Goal: Task Accomplishment & Management: Manage account settings

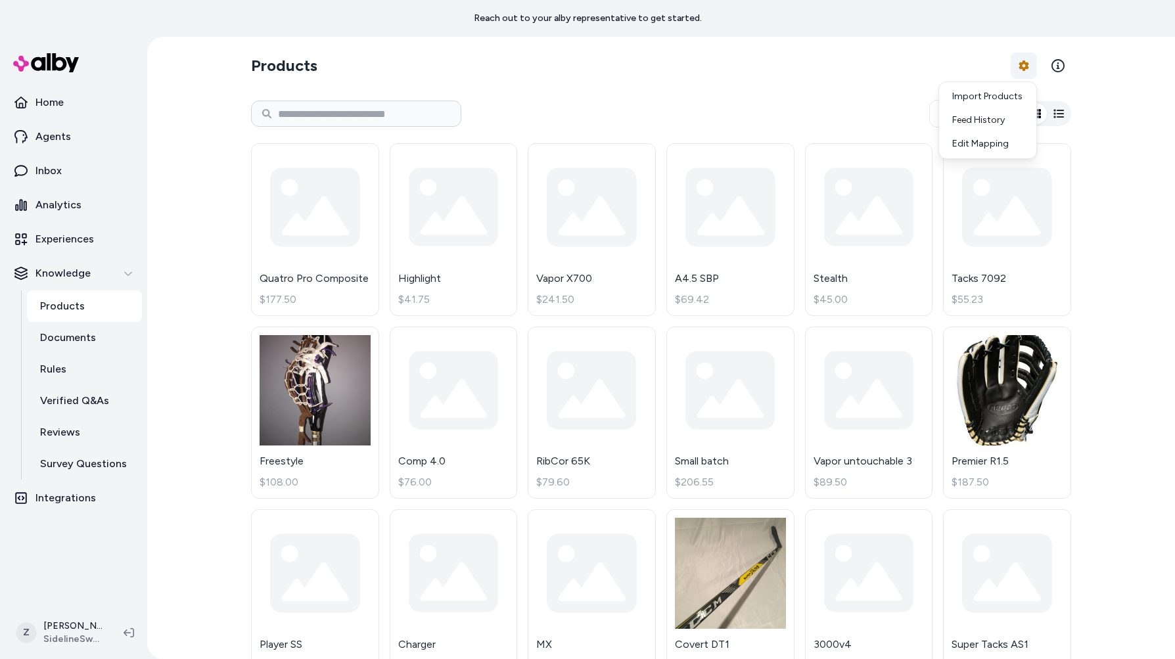
click at [1026, 72] on html "Reach out to your alby representative to get started. Home Agents Inbox Analyti…" at bounding box center [587, 329] width 1175 height 659
click at [1003, 92] on link "Import Products" at bounding box center [988, 97] width 92 height 24
click at [993, 145] on link "Edit Mapping" at bounding box center [988, 144] width 92 height 24
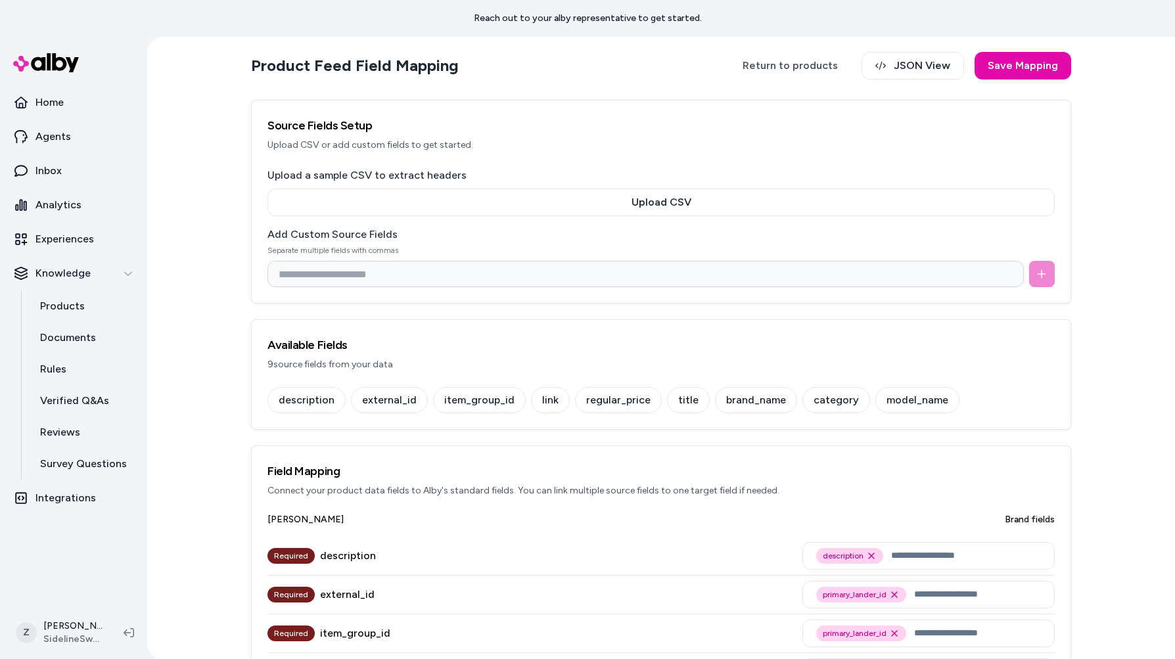
click at [857, 185] on div "Upload a sample CSV to extract headers Upload CSV" at bounding box center [662, 192] width 788 height 49
click at [839, 195] on button "Upload CSV" at bounding box center [662, 203] width 788 height 28
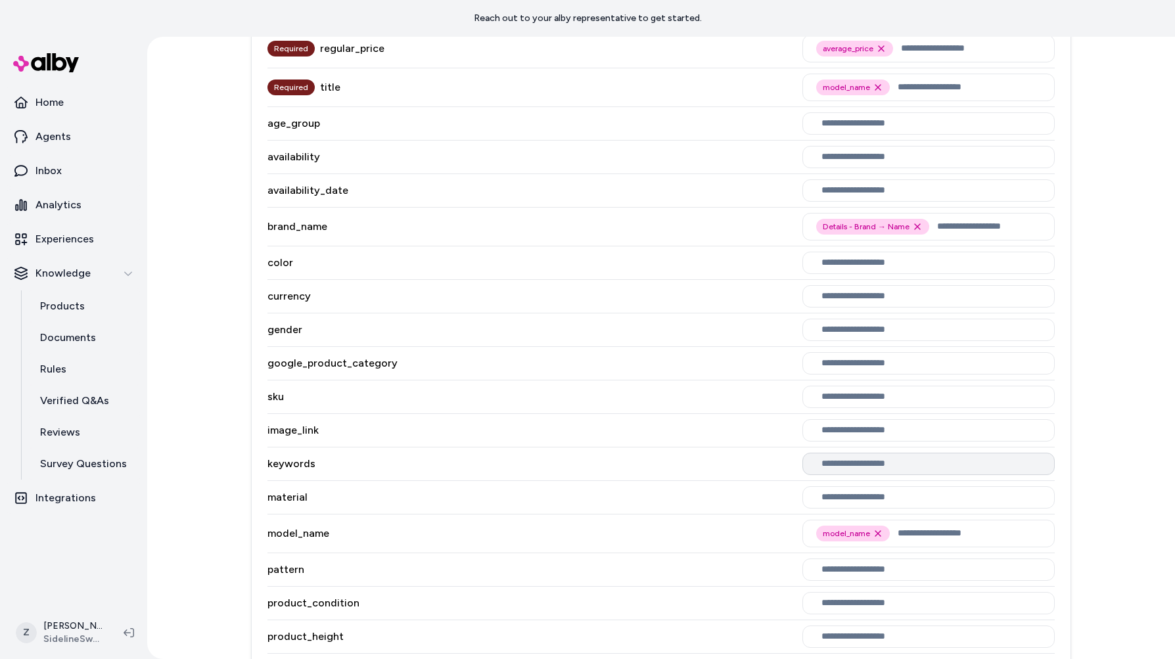
scroll to position [735, 0]
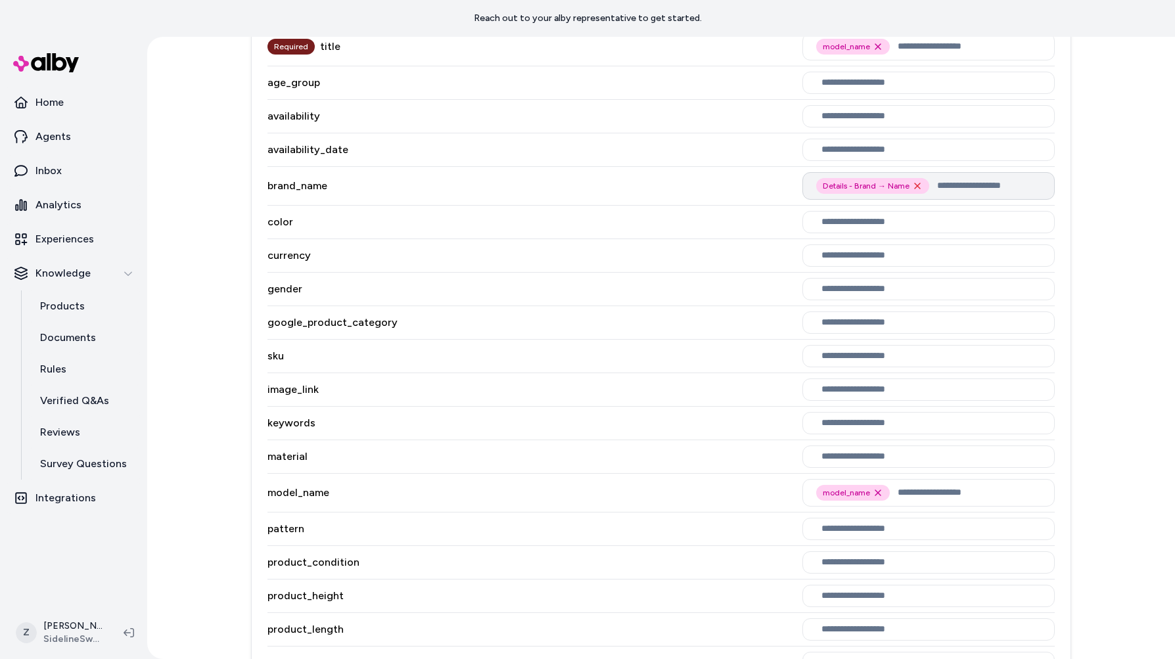
click at [918, 181] on icon "Remove Details - Brand → Name option" at bounding box center [918, 186] width 11 height 11
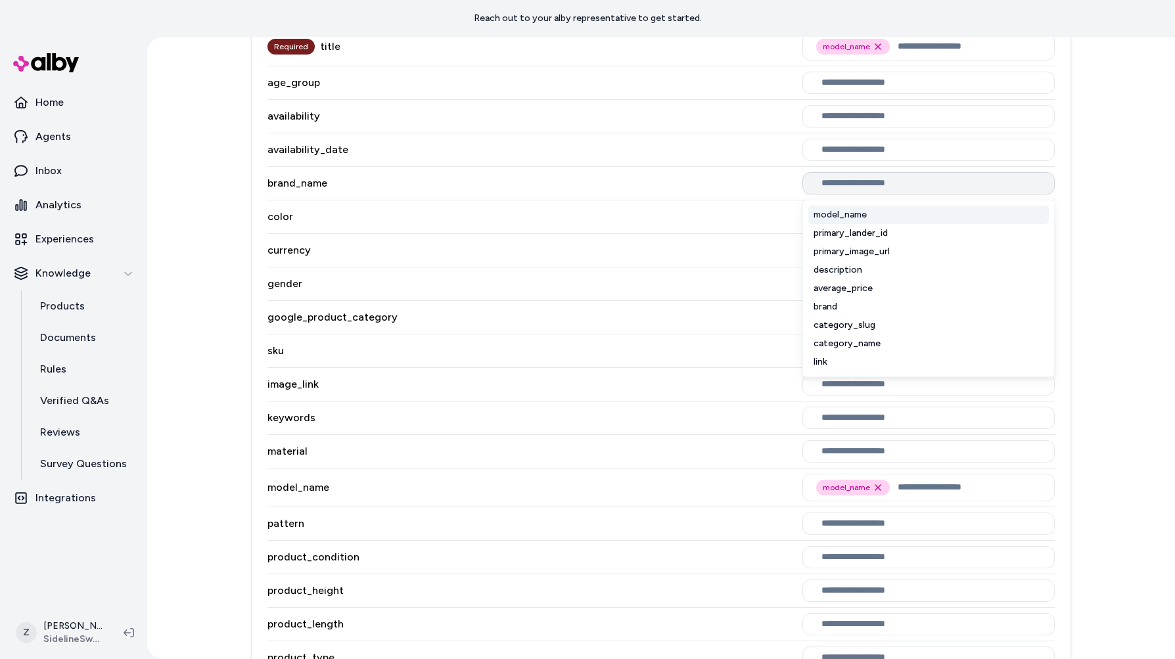
click at [922, 178] on input "text" at bounding box center [932, 183] width 220 height 11
click at [886, 298] on div "brand" at bounding box center [929, 307] width 241 height 18
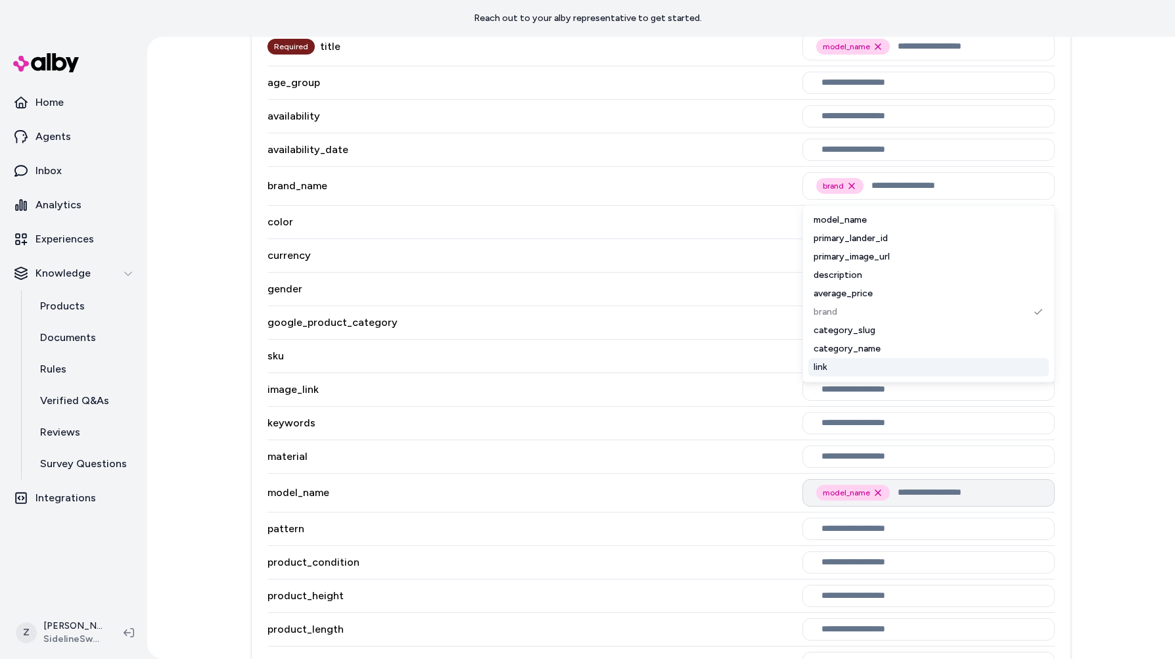
click at [901, 485] on input "text" at bounding box center [969, 493] width 143 height 16
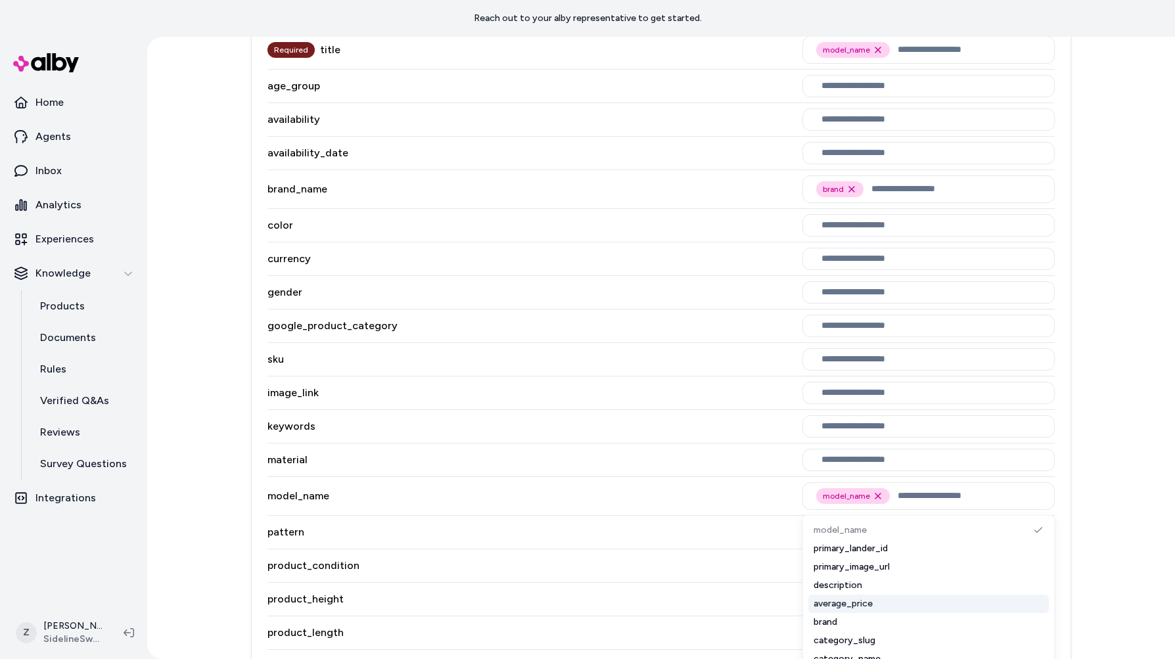
scroll to position [733, 0]
click at [769, 476] on div "model_name model_name Remove model_name option model_name primary_lander_id pri…" at bounding box center [662, 495] width 788 height 39
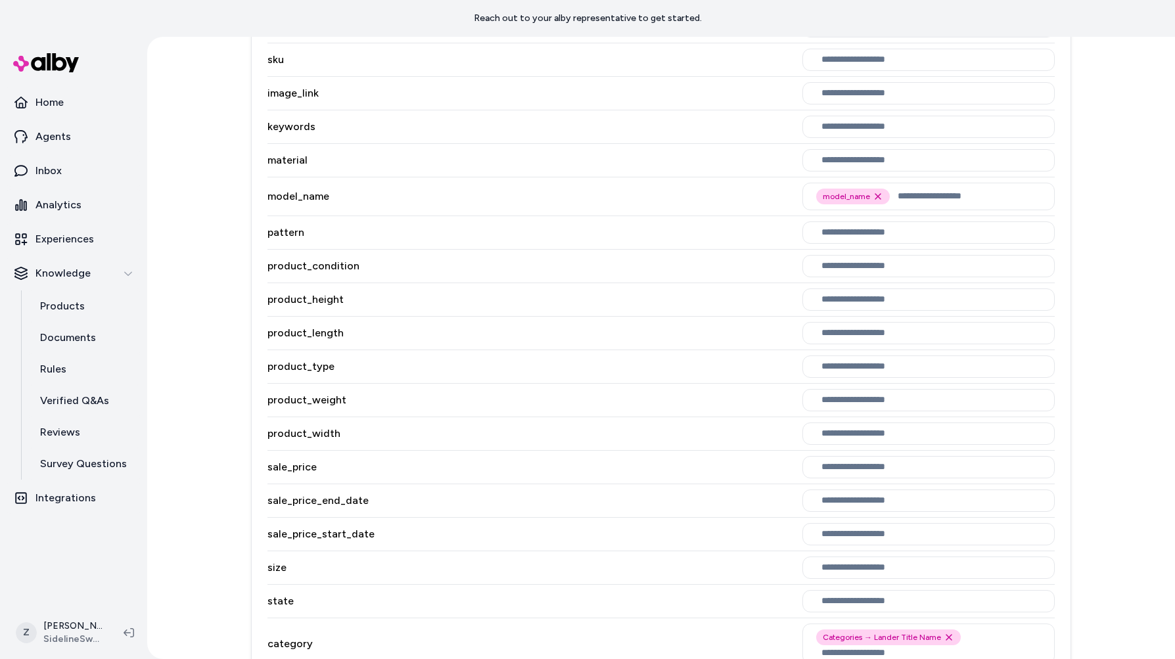
scroll to position [1104, 0]
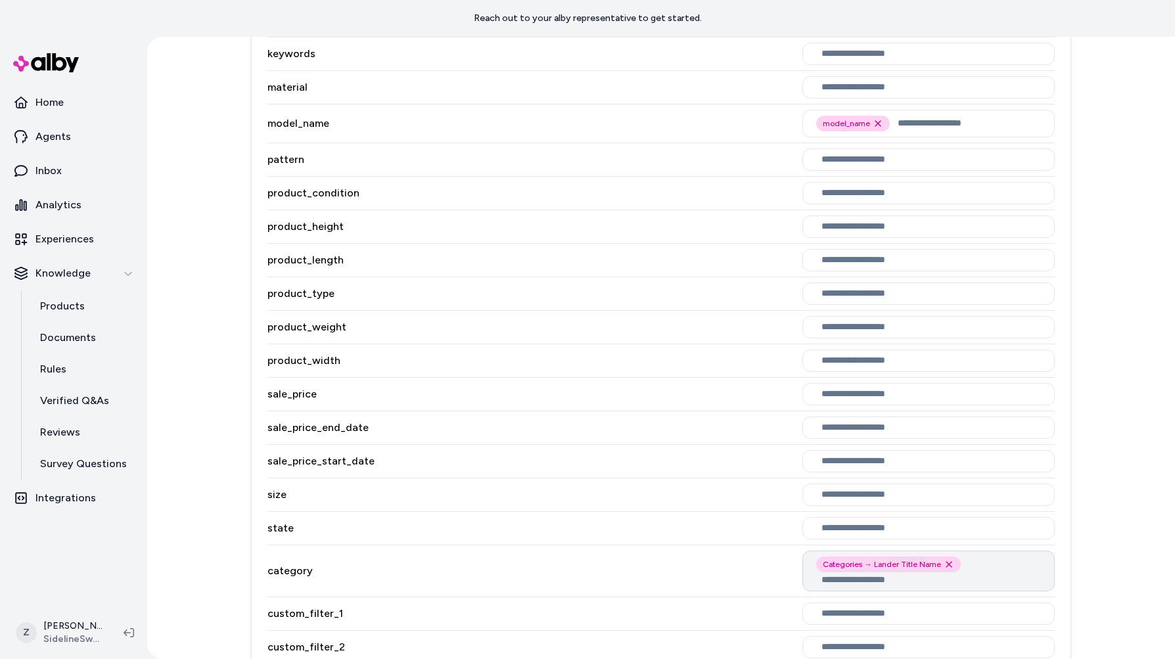
click at [976, 551] on div "Categories → Lander Title Name Remove Categories → Lander Title Name option" at bounding box center [929, 571] width 252 height 41
click at [947, 562] on icon "Remove Categories → Lander Title Name option" at bounding box center [949, 564] width 5 height 5
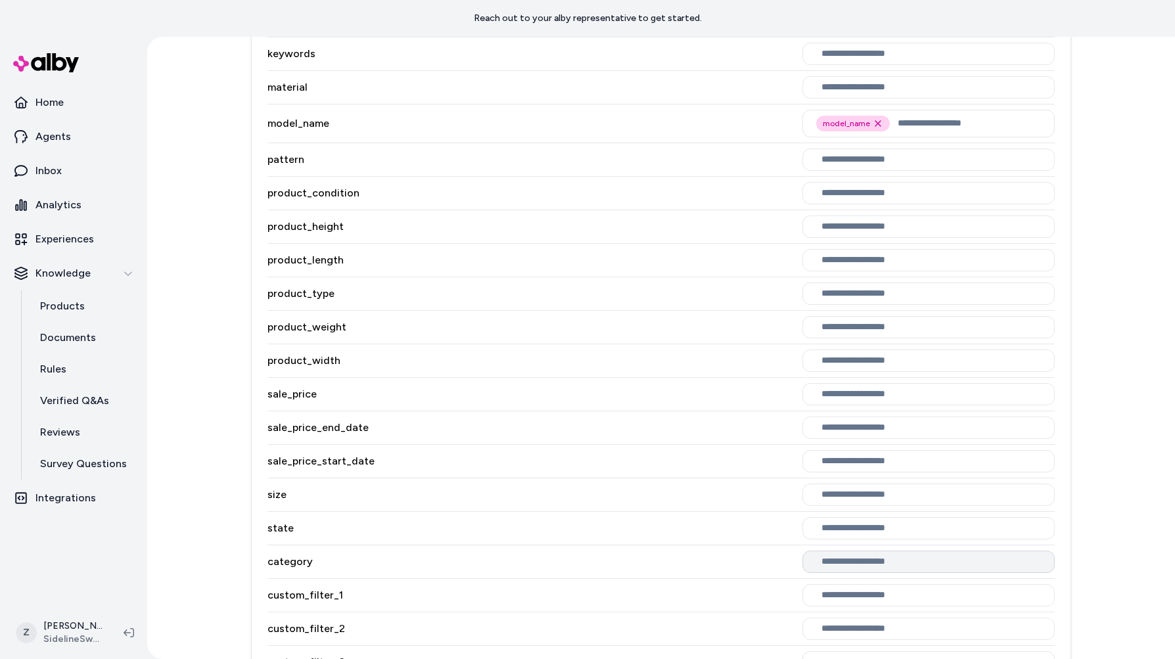
click at [893, 557] on input "text" at bounding box center [932, 562] width 220 height 11
type input "**"
click at [880, 603] on div "category_name" at bounding box center [929, 612] width 241 height 18
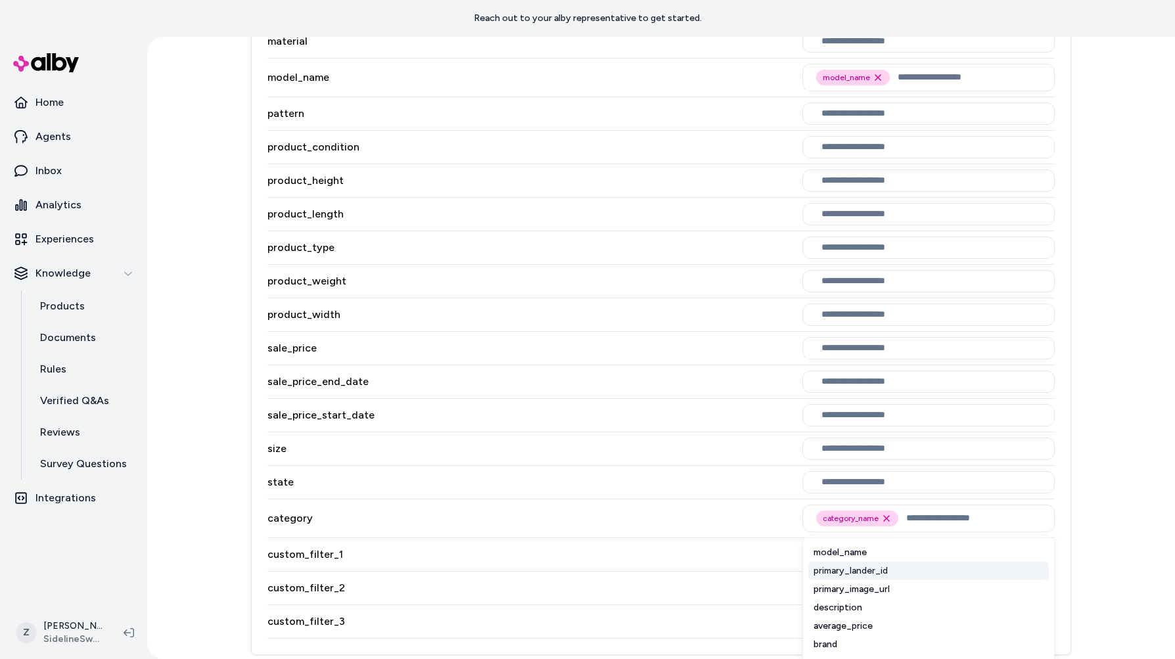
click at [723, 538] on div "custom_filter_1" at bounding box center [662, 555] width 788 height 34
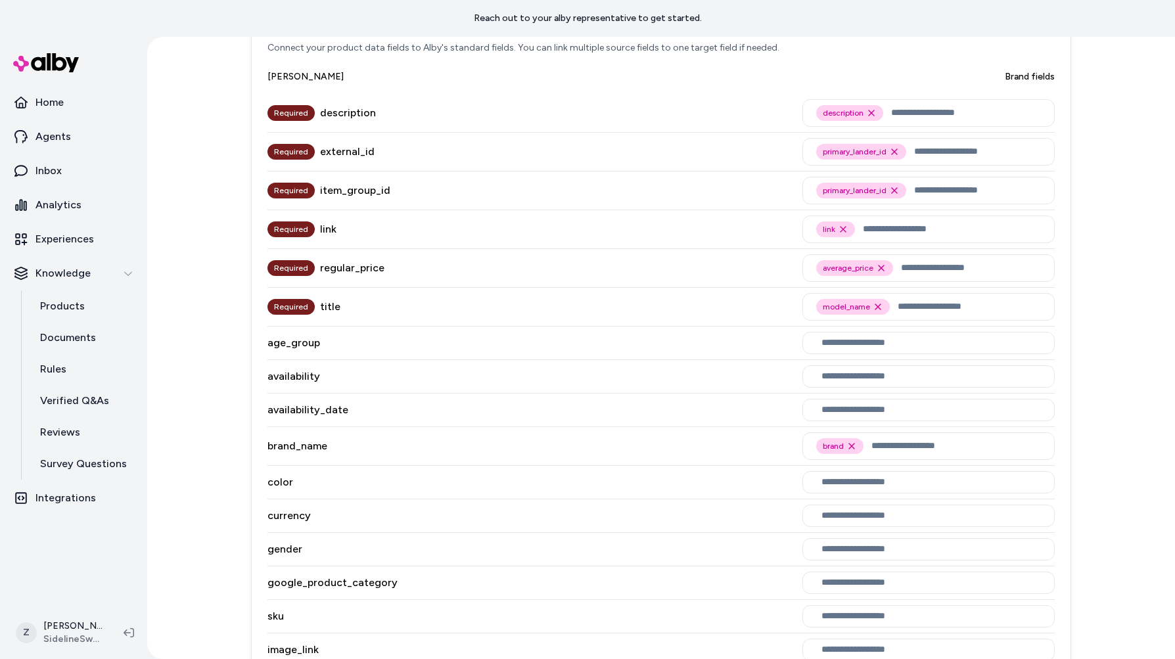
scroll to position [0, 0]
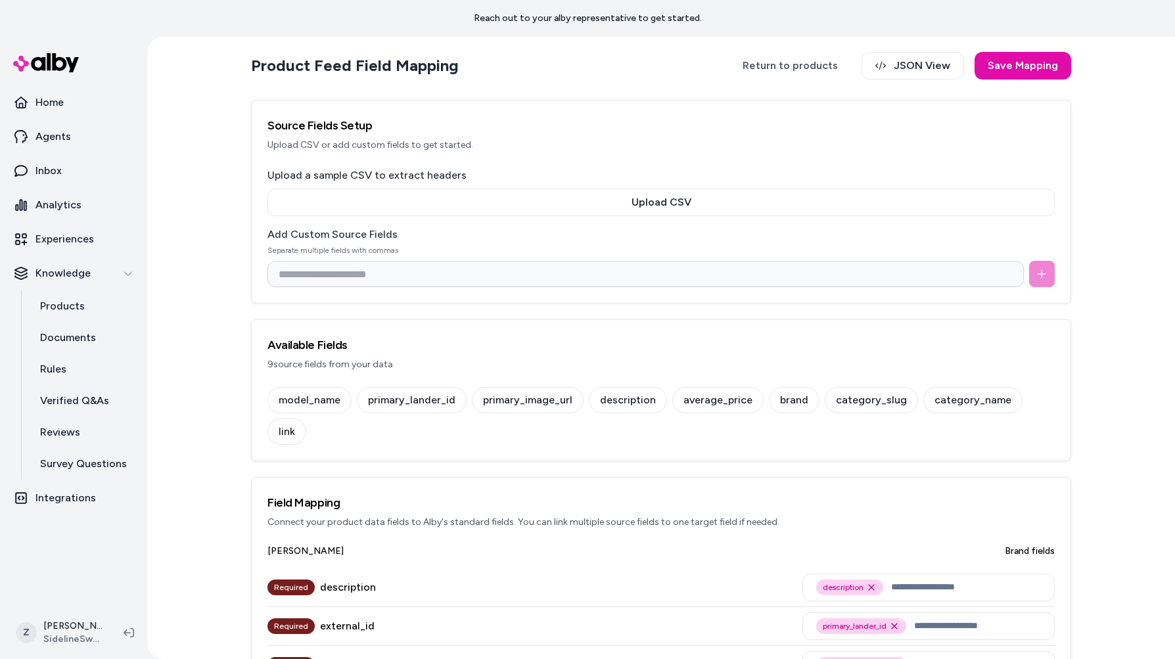
click at [1128, 109] on div "Product Feed Field Mapping Return to products JSON View Save Mapping Source Fie…" at bounding box center [661, 348] width 1028 height 623
click at [1059, 74] on button "Save Mapping" at bounding box center [1023, 66] width 97 height 28
click at [790, 60] on link "Return to products" at bounding box center [791, 66] width 122 height 28
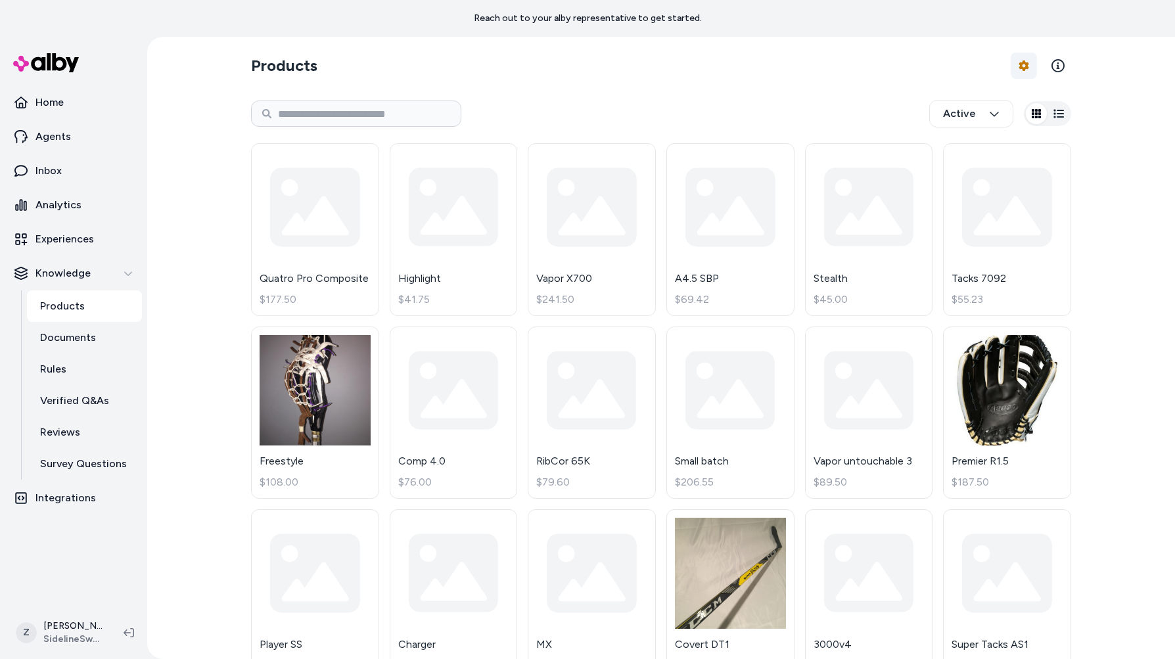
click at [1014, 68] on html "Reach out to your alby representative to get started. Home Agents Inbox Analyti…" at bounding box center [587, 329] width 1175 height 659
click at [995, 107] on link "Import Products" at bounding box center [988, 97] width 92 height 24
click at [966, 119] on div "Feed History" at bounding box center [988, 120] width 92 height 24
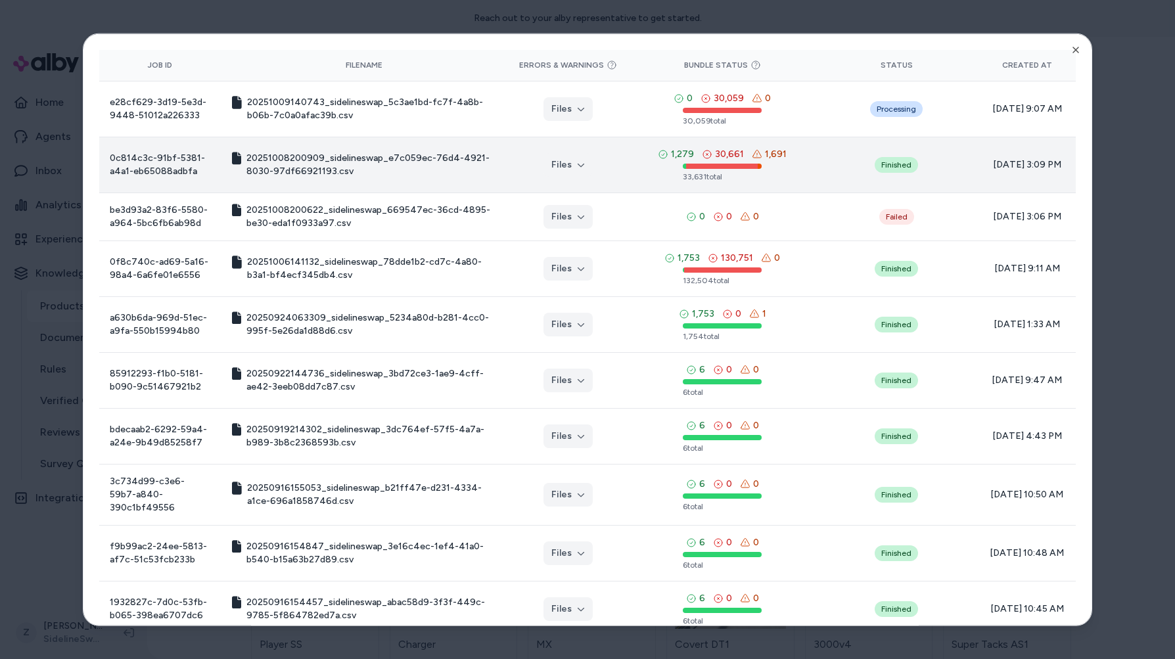
click at [717, 148] on span "30,661" at bounding box center [729, 154] width 29 height 13
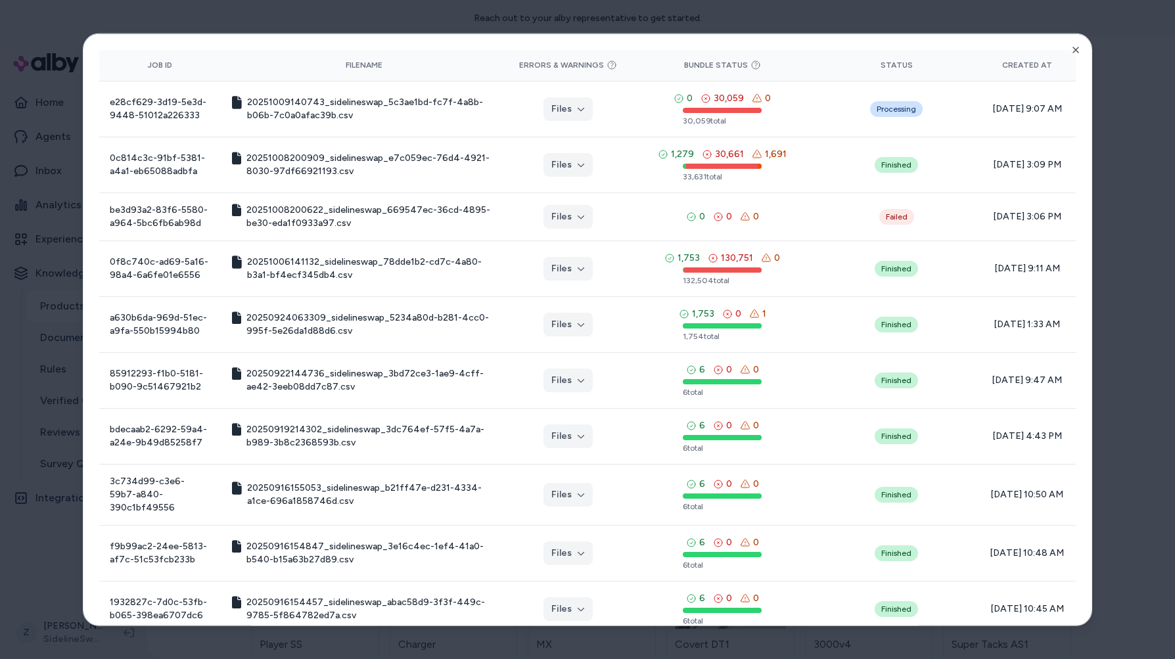
click at [1119, 107] on div at bounding box center [587, 329] width 1175 height 659
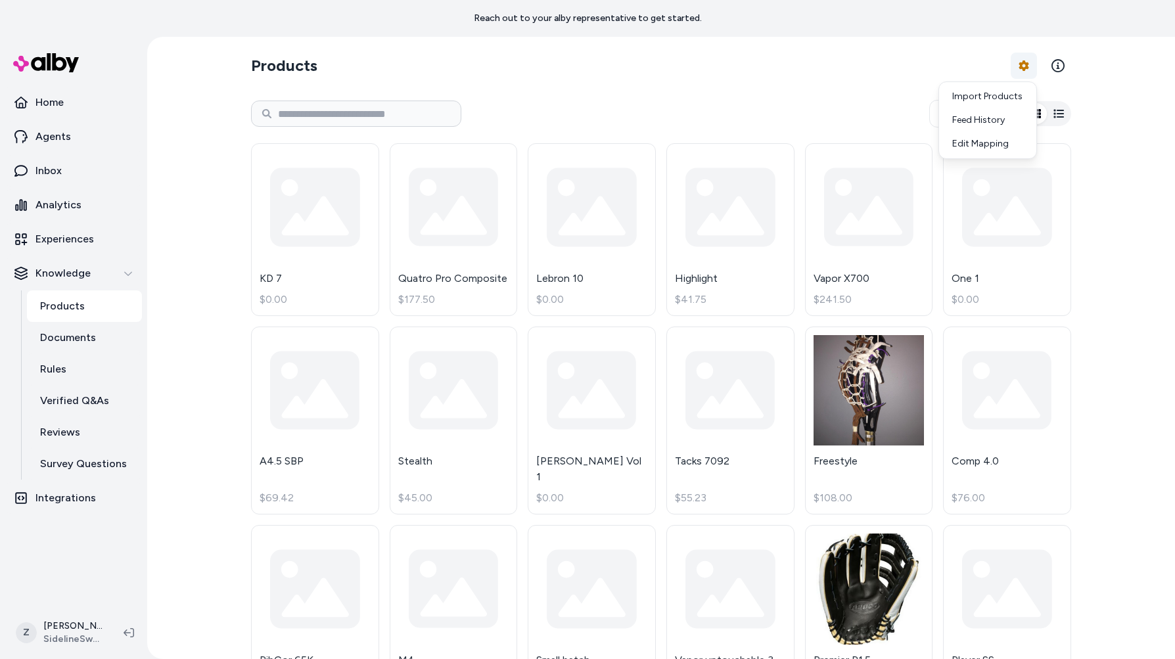
click at [1024, 69] on html "Reach out to your alby representative to get started. Home Agents Inbox Analyti…" at bounding box center [587, 329] width 1175 height 659
click at [988, 120] on div "Feed History" at bounding box center [988, 120] width 92 height 24
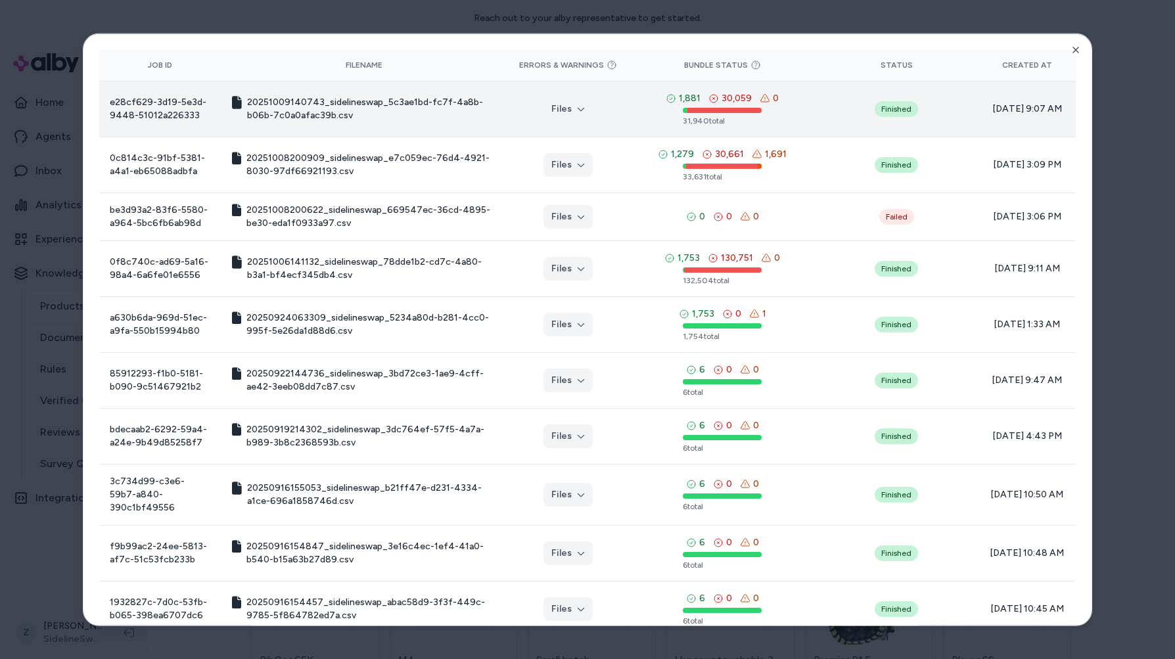
click at [765, 98] on icon at bounding box center [765, 97] width 9 height 7
click at [722, 99] on span "30,059" at bounding box center [737, 98] width 30 height 13
click at [710, 98] on icon at bounding box center [714, 98] width 11 height 11
drag, startPoint x: 198, startPoint y: 123, endPoint x: 107, endPoint y: 97, distance: 94.3
click at [107, 97] on td "e28cf629-3d19-5e3d-9448-51012a226333" at bounding box center [160, 109] width 122 height 56
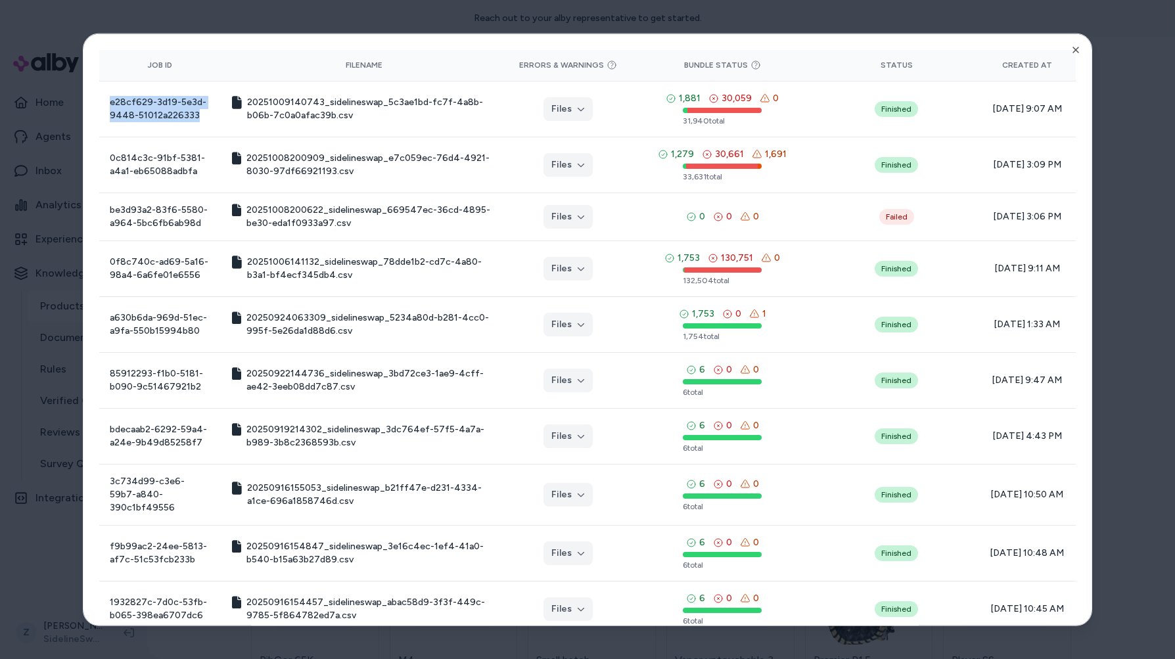
copy td "e28cf629-3d19-5e3d-9448-51012a226333"
click at [1078, 43] on div "Product Feed View the history of product feeds for this brand. You can also vie…" at bounding box center [588, 330] width 1010 height 594
click at [1068, 48] on div "Product Feed View the history of product feeds for this brand. You can also vie…" at bounding box center [588, 330] width 1010 height 594
click at [1074, 50] on icon "button" at bounding box center [1076, 49] width 11 height 11
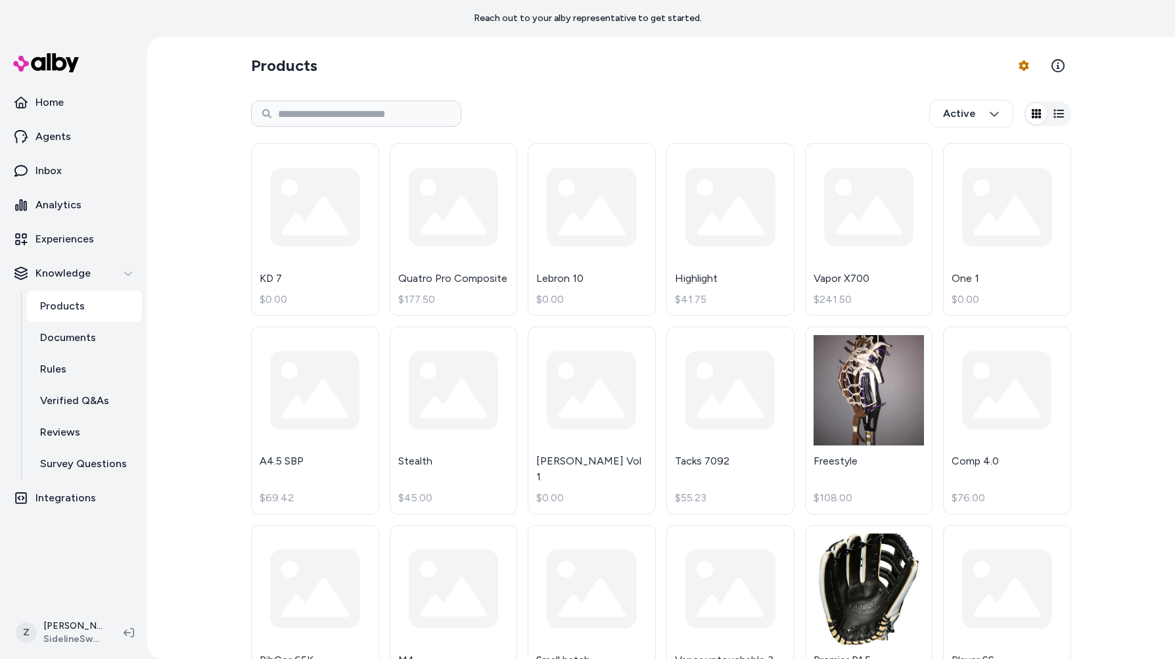
click at [1001, 68] on section "Products Product Feed Options" at bounding box center [661, 65] width 820 height 37
click at [1019, 68] on html "Reach out to your alby representative to get started. Home Agents Inbox Analyti…" at bounding box center [587, 329] width 1175 height 659
click at [1027, 69] on html "Reach out to your alby representative to get started. Home Agents Inbox Analyti…" at bounding box center [587, 329] width 1175 height 659
click at [1024, 69] on html "Reach out to your alby representative to get started. Home Agents Inbox Analyti…" at bounding box center [587, 329] width 1175 height 659
click at [980, 123] on div "Feed History" at bounding box center [988, 120] width 92 height 24
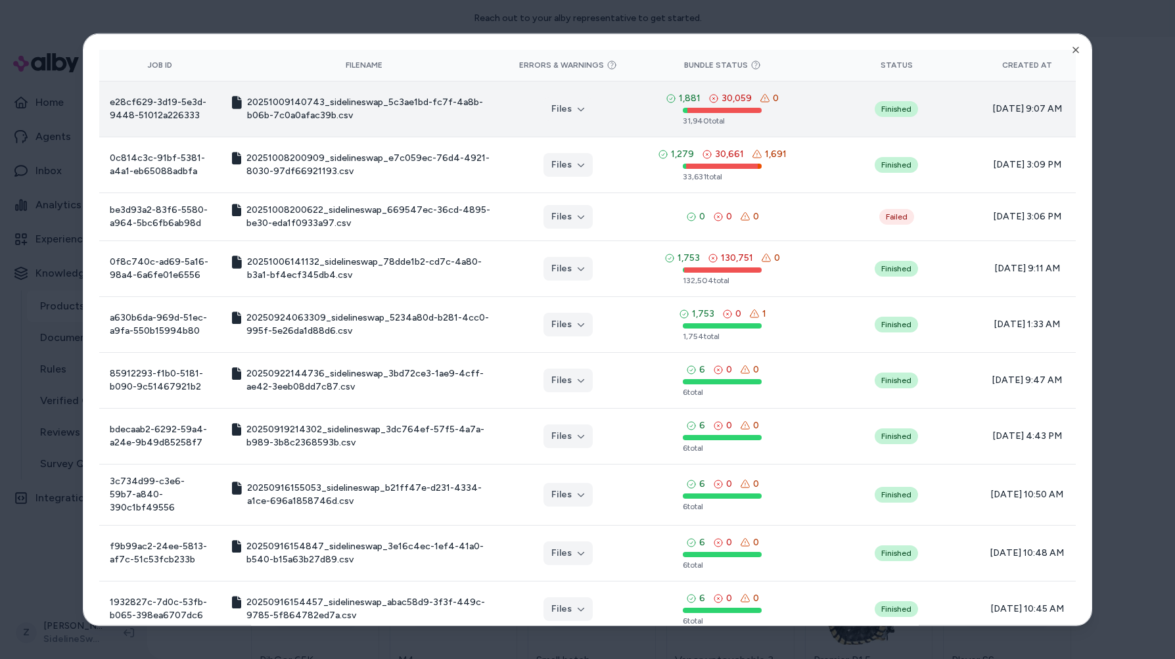
click at [760, 103] on icon at bounding box center [765, 98] width 11 height 11
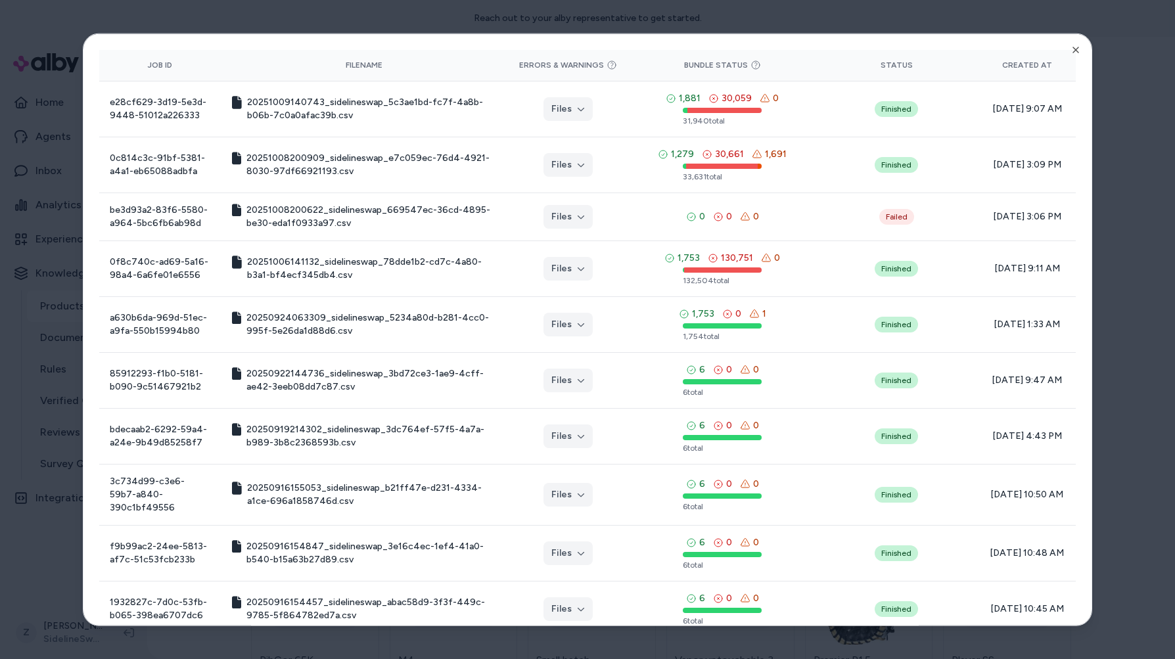
click at [373, 24] on div at bounding box center [587, 329] width 1175 height 659
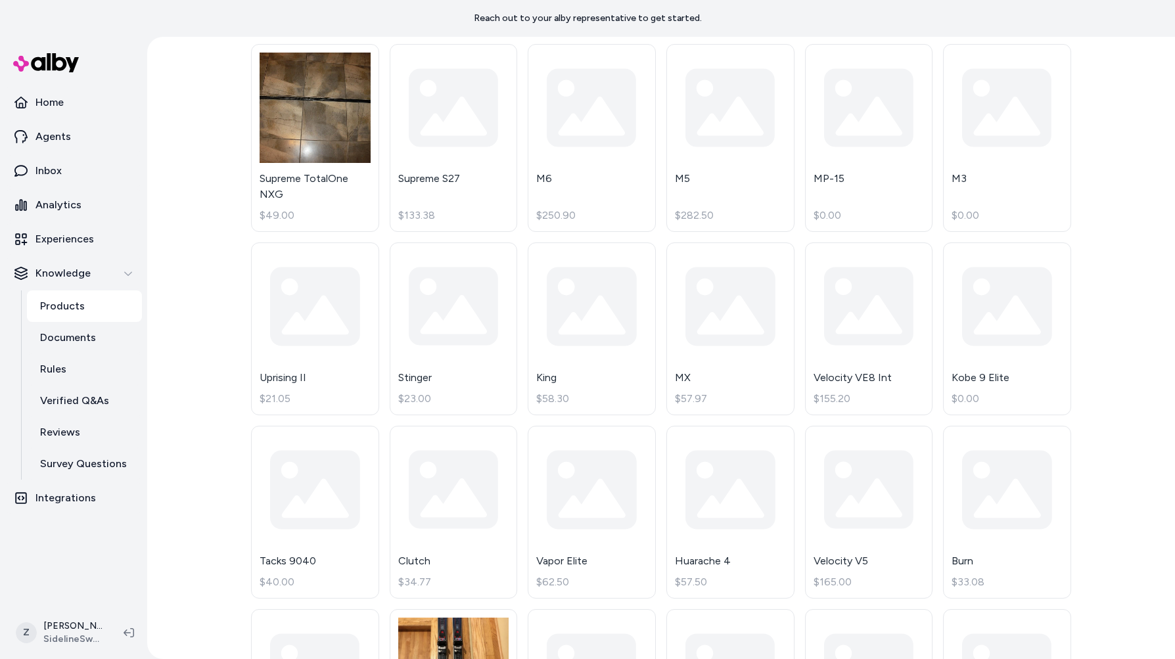
scroll to position [2130, 0]
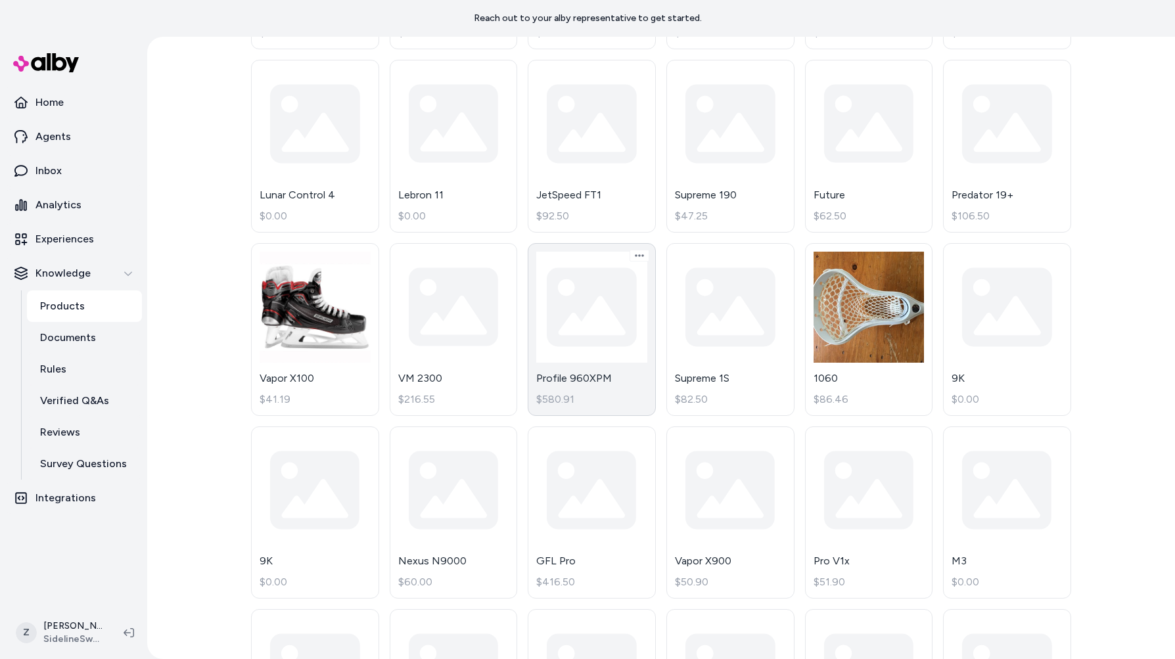
click at [563, 266] on link "Profile 960XPM $580.91" at bounding box center [592, 329] width 128 height 173
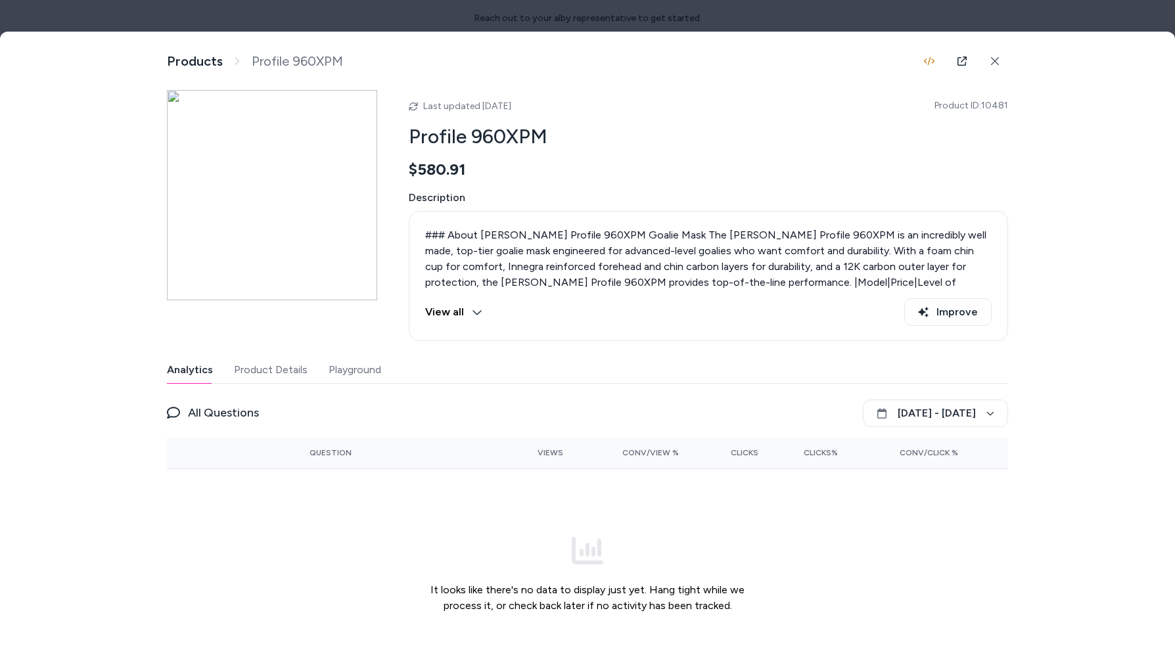
click at [992, 105] on span "Product ID: 10481" at bounding box center [972, 105] width 74 height 13
drag, startPoint x: 995, startPoint y: 105, endPoint x: 1049, endPoint y: 107, distance: 53.9
click at [1001, 105] on span "Product ID: 10481" at bounding box center [972, 105] width 74 height 13
copy span "4"
drag, startPoint x: 985, startPoint y: 106, endPoint x: 1010, endPoint y: 107, distance: 25.0
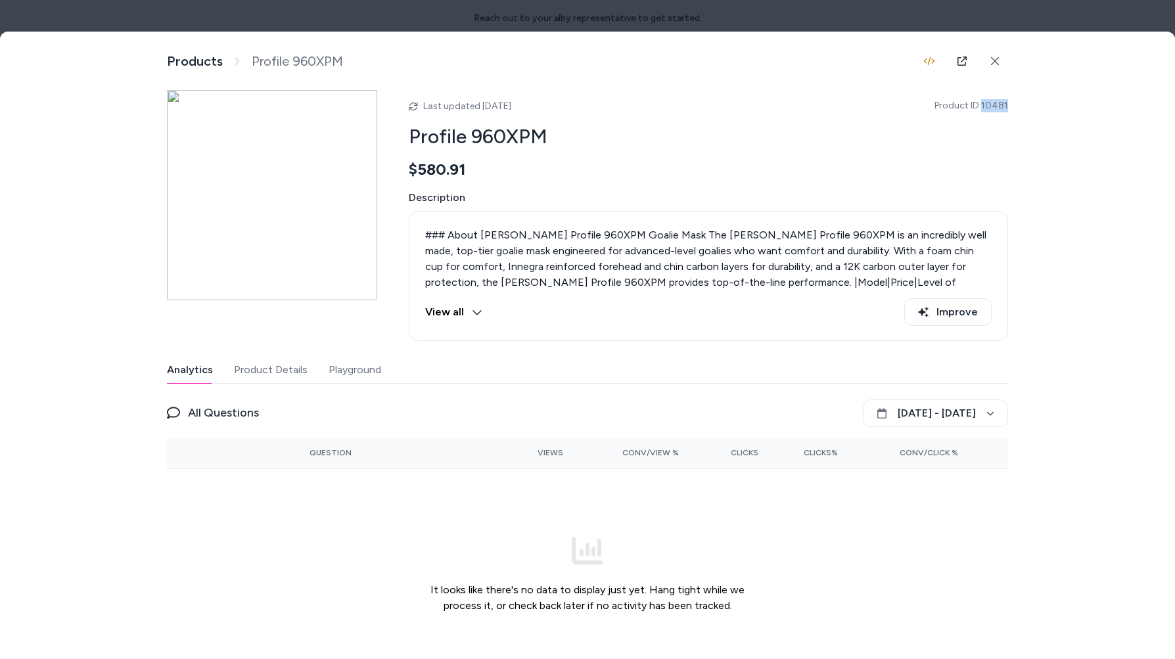
click at [1010, 107] on div "Product Details View and manage product information Products Profile 960XPM Las…" at bounding box center [587, 361] width 1175 height 659
copy span "10481"
click at [225, 194] on img at bounding box center [272, 195] width 210 height 210
click at [1008, 63] on div "Product Details View and manage product information Products Profile 960XPM Las…" at bounding box center [587, 361] width 1175 height 659
click at [994, 62] on icon at bounding box center [995, 61] width 8 height 8
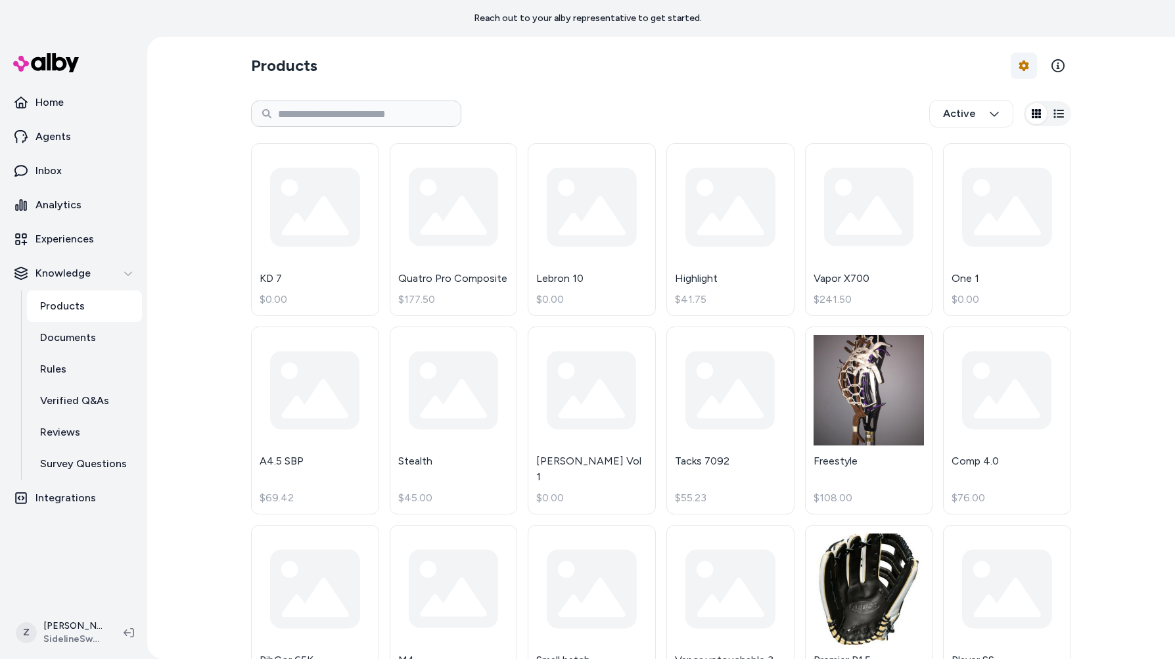
click at [1018, 68] on html "Reach out to your alby representative to get started. Home Agents Inbox Analyti…" at bounding box center [587, 329] width 1175 height 659
click at [988, 99] on link "Import Products" at bounding box center [988, 97] width 92 height 24
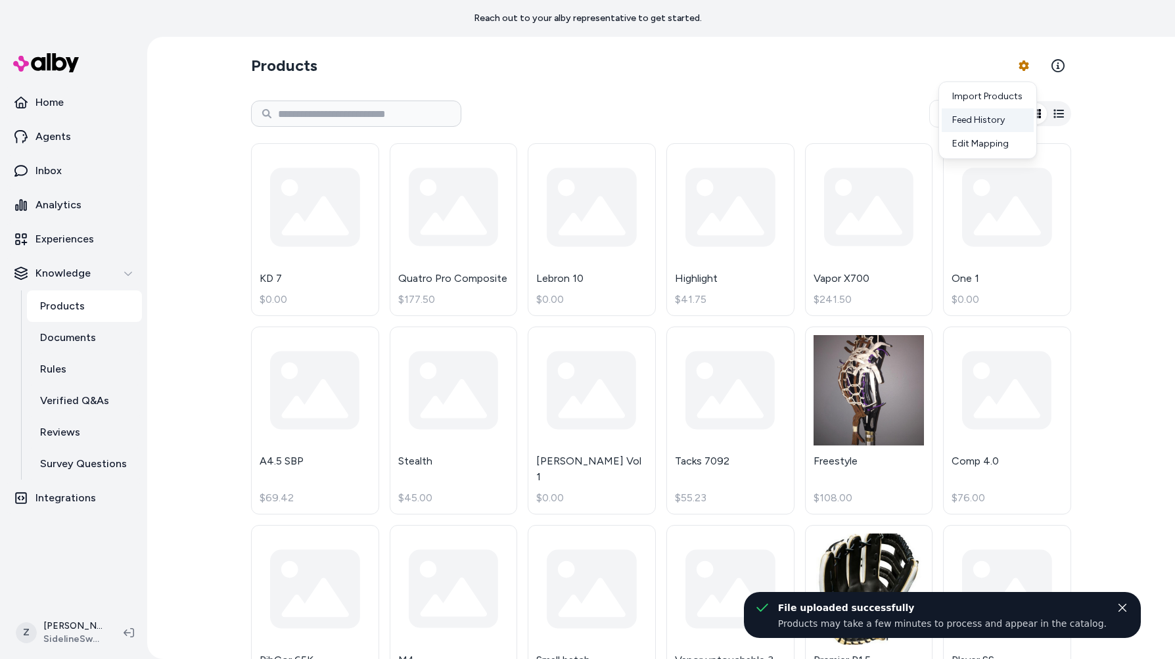
click at [969, 126] on div "Feed History" at bounding box center [988, 120] width 92 height 24
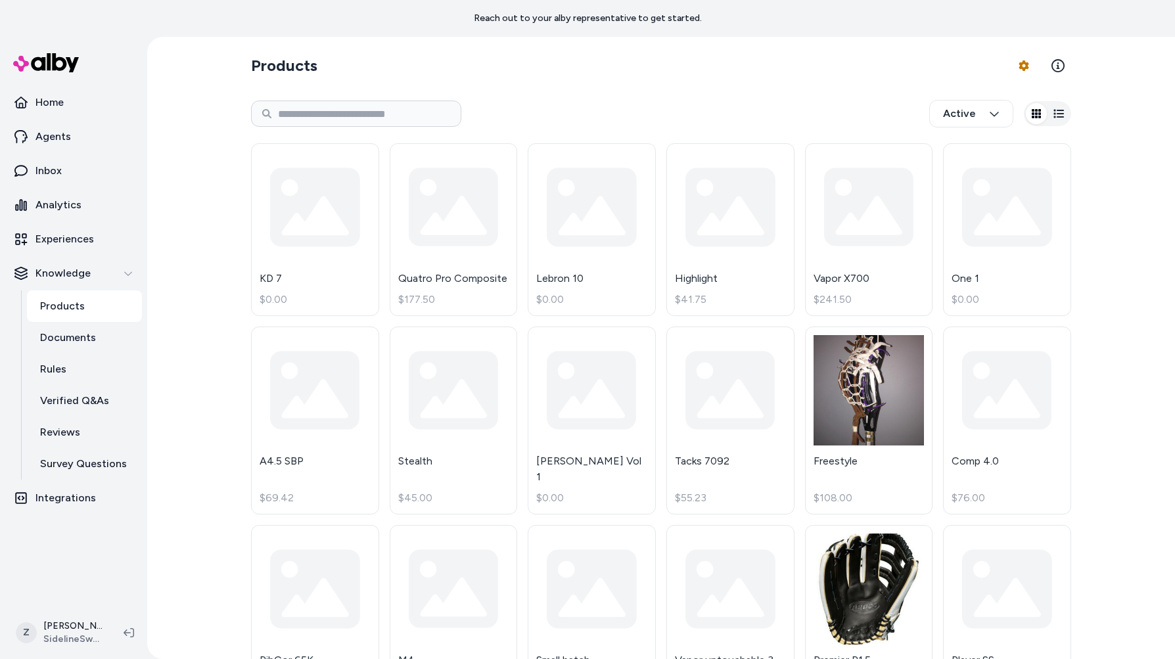
click at [1020, 68] on html "Reach out to your alby representative to get started. Home Agents Inbox Analyti…" at bounding box center [587, 329] width 1175 height 659
click at [1001, 122] on div "Feed History" at bounding box center [988, 120] width 92 height 24
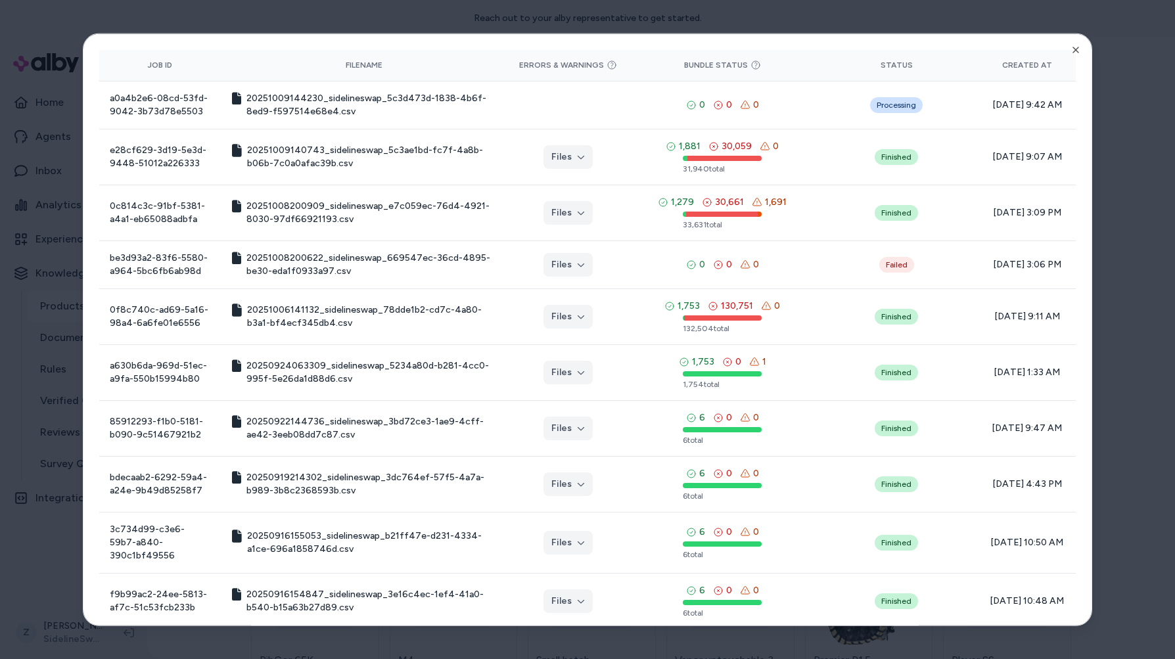
click at [1083, 47] on div "Product Feed View the history of product feeds for this brand. You can also vie…" at bounding box center [588, 330] width 1010 height 594
click at [1086, 47] on div "Product Feed View the history of product feeds for this brand. You can also vie…" at bounding box center [588, 330] width 1010 height 594
click at [1099, 51] on div at bounding box center [587, 329] width 1175 height 659
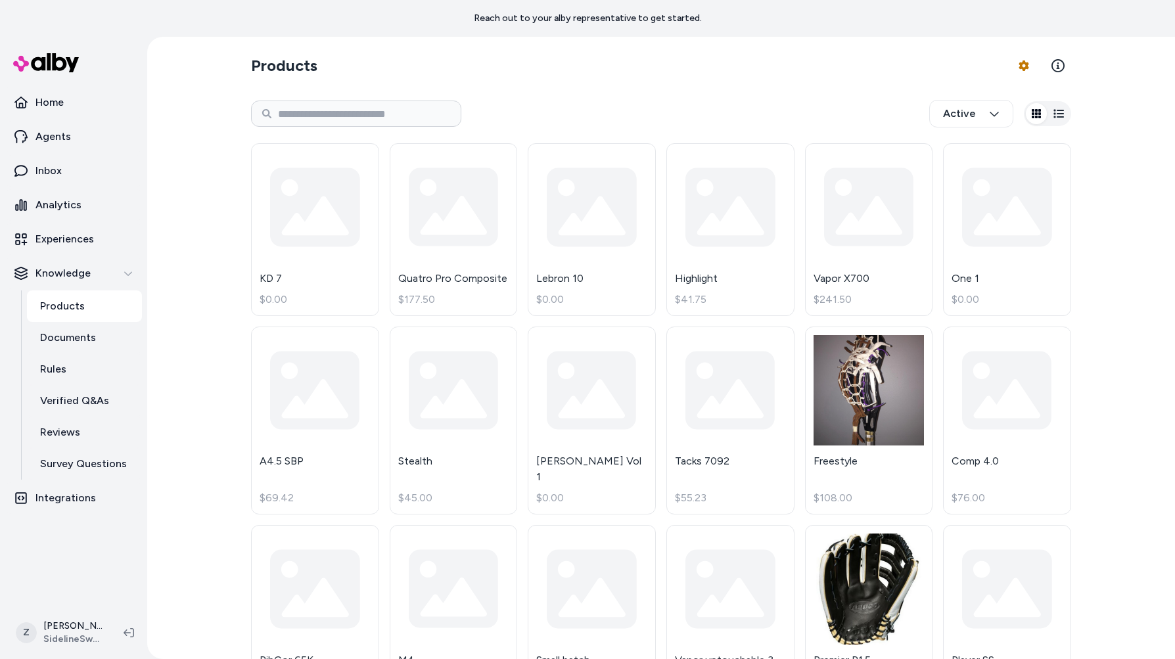
click at [737, 103] on div "Active" at bounding box center [661, 113] width 820 height 43
click at [1021, 66] on html "Reach out to your alby representative to get started. Home Agents Inbox Analyti…" at bounding box center [587, 329] width 1175 height 659
click at [993, 118] on div "Feed History" at bounding box center [988, 120] width 92 height 24
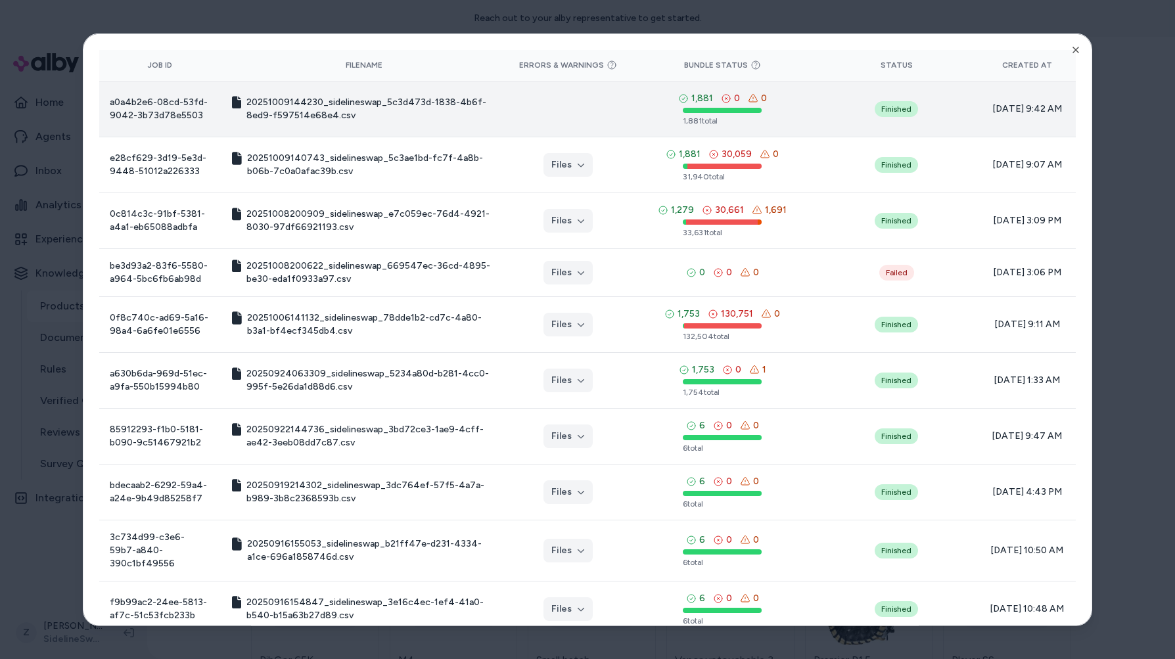
click at [588, 85] on td at bounding box center [569, 109] width 122 height 56
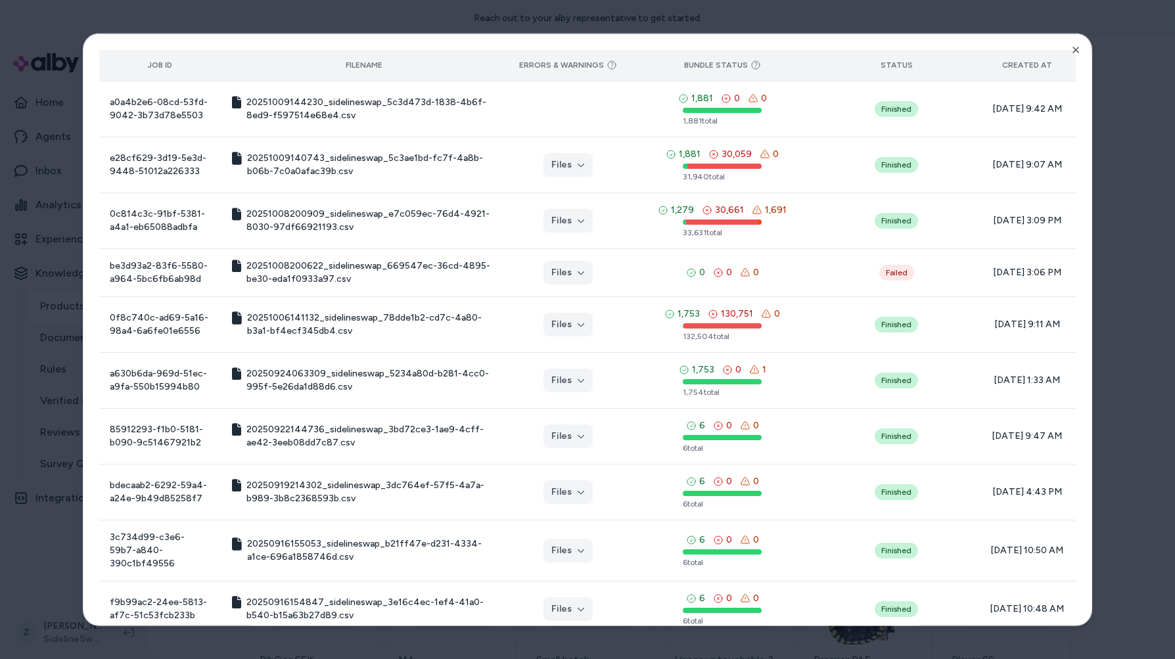
drag, startPoint x: 589, startPoint y: 82, endPoint x: 619, endPoint y: 51, distance: 42.8
click at [589, 82] on td at bounding box center [569, 109] width 122 height 56
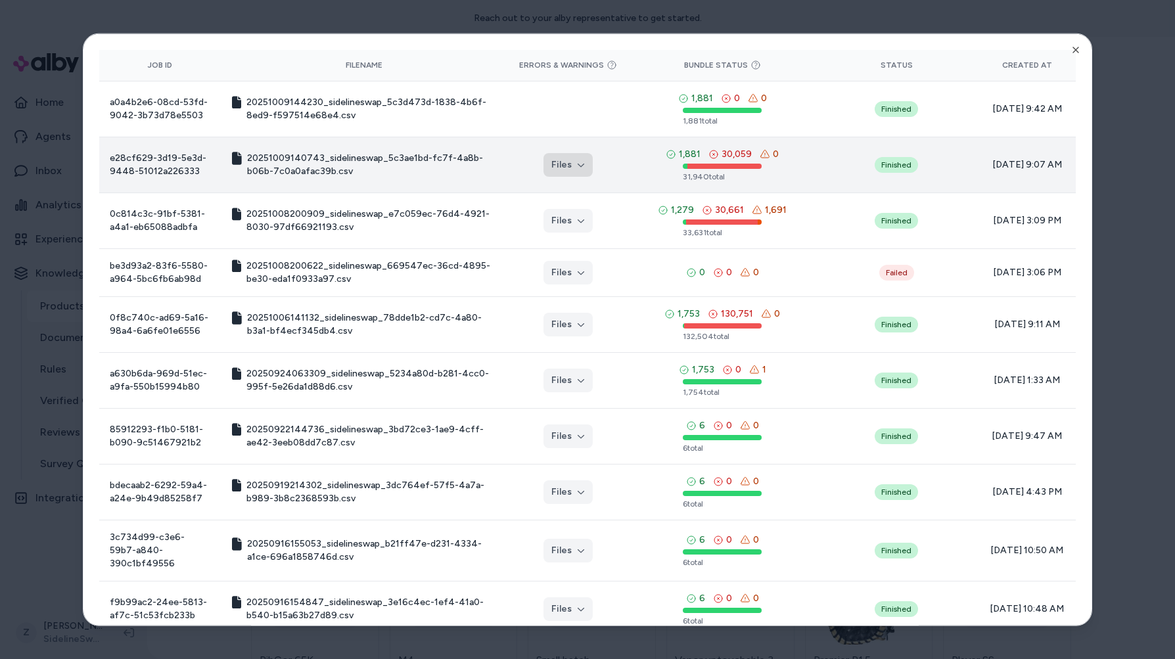
click at [587, 162] on button "Files" at bounding box center [568, 165] width 49 height 24
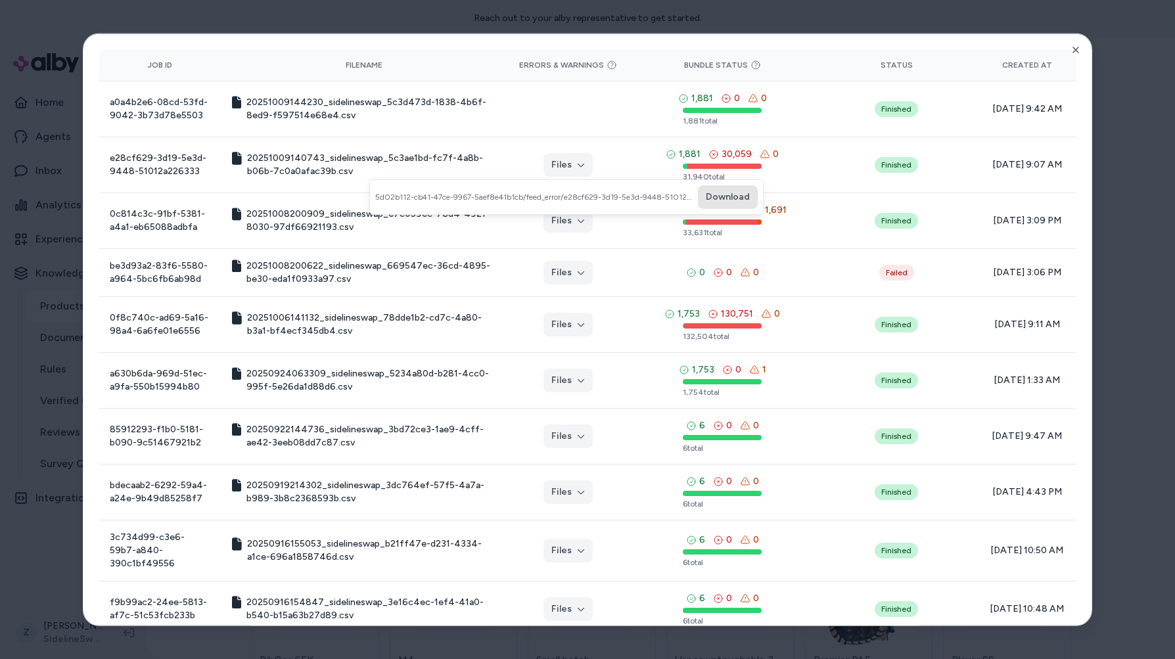
click at [717, 198] on button "Download" at bounding box center [728, 197] width 60 height 24
click at [790, 23] on div at bounding box center [587, 329] width 1175 height 659
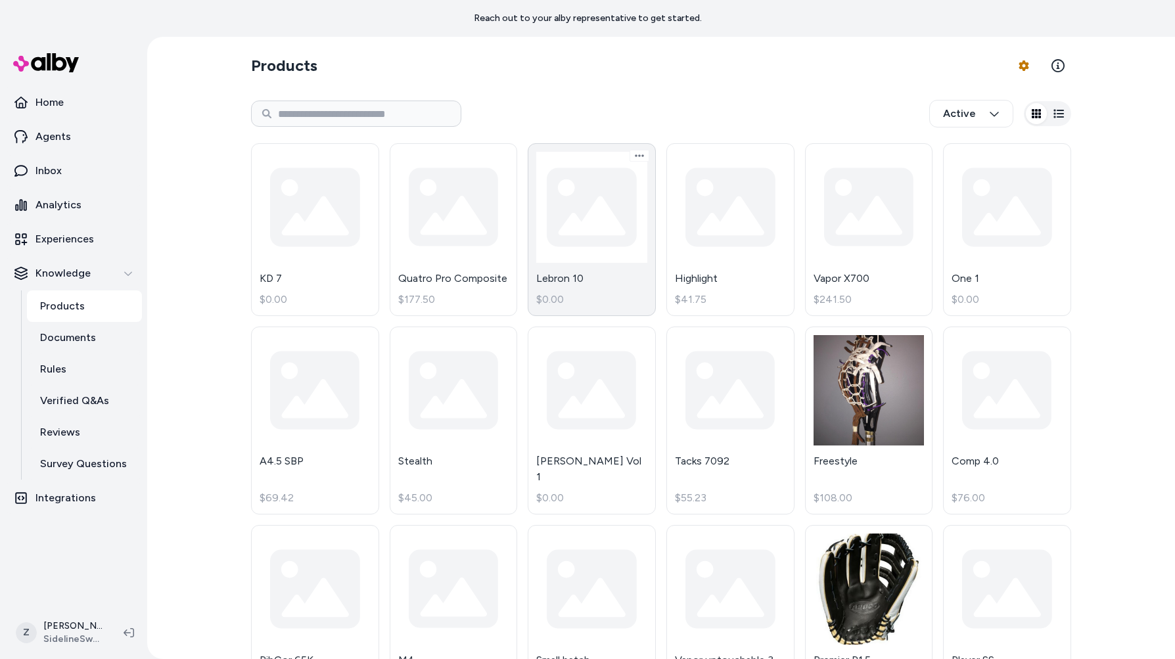
click at [598, 227] on link "Lebron 10 $0.00" at bounding box center [592, 229] width 128 height 173
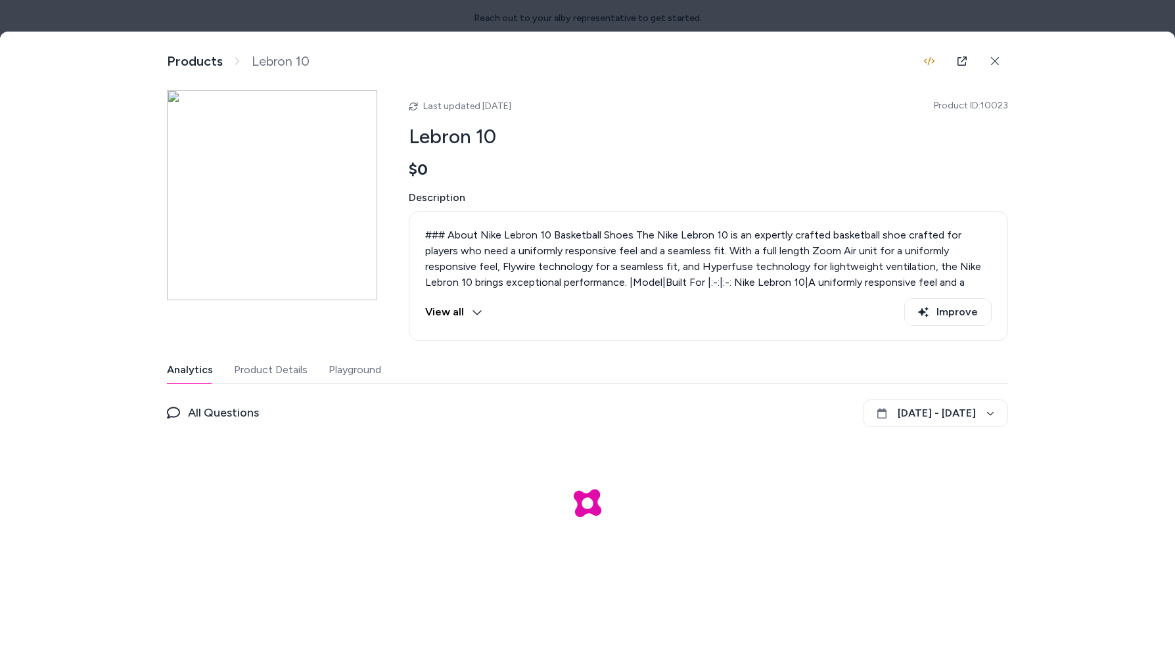
click at [405, 25] on div at bounding box center [587, 329] width 1175 height 659
